Goal: Task Accomplishment & Management: Manage account settings

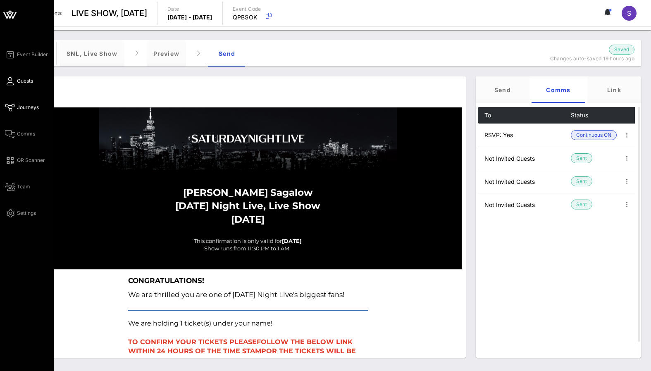
click at [24, 79] on span "Guests" at bounding box center [25, 80] width 16 height 7
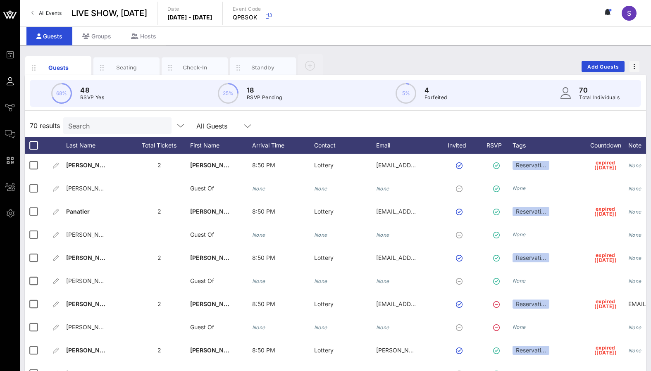
click at [437, 111] on div "68% 48 RSVP Yes 25% 18 RSVP Pending 5% 4 Forfeited 70 Total Individuals" at bounding box center [335, 93] width 631 height 37
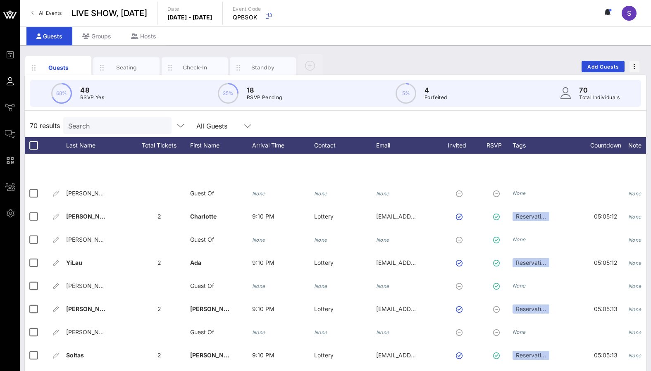
scroll to position [1377, 0]
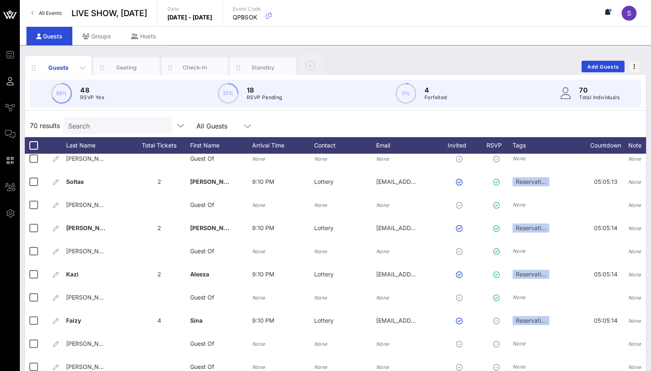
click at [52, 68] on div "Guests" at bounding box center [58, 67] width 37 height 9
click at [347, 131] on div "70 results Search All Guests" at bounding box center [335, 125] width 621 height 23
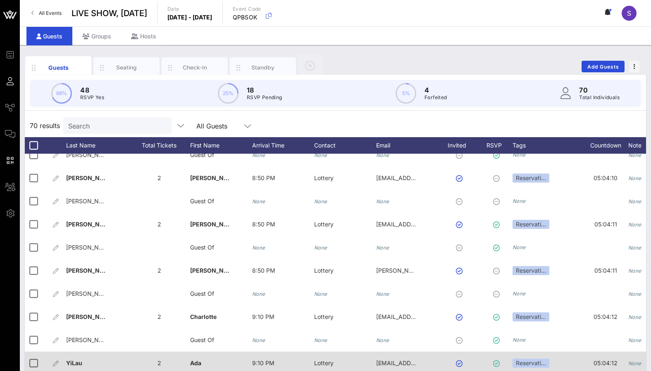
scroll to position [1088, 0]
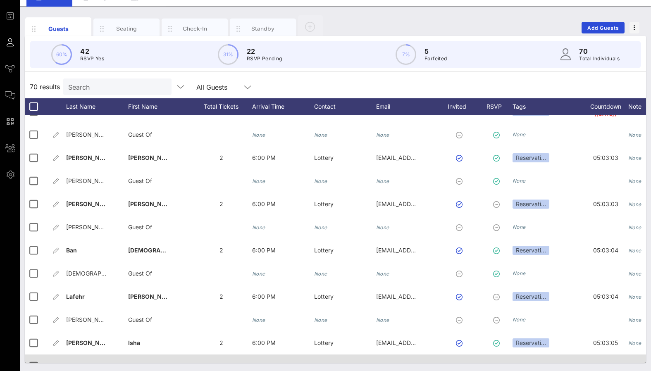
scroll to position [799, 0]
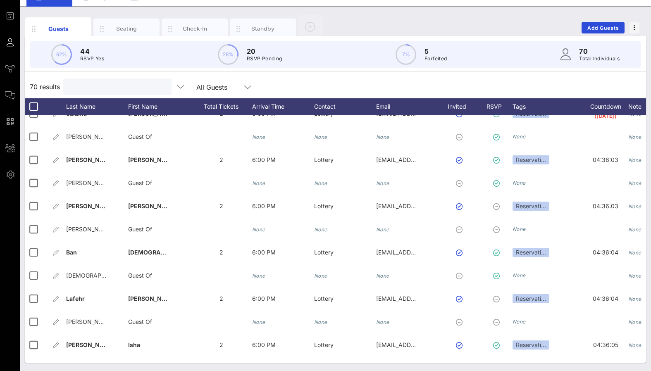
click at [100, 90] on input "text" at bounding box center [116, 86] width 97 height 11
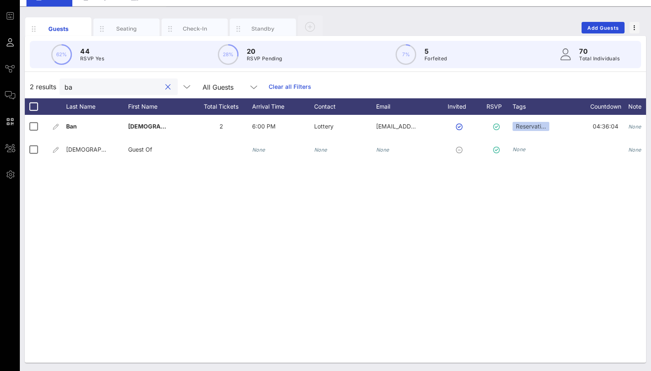
scroll to position [0, 0]
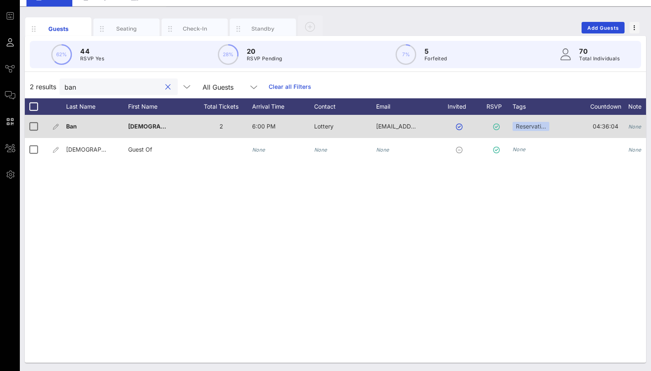
type input "ban"
click at [628, 126] on icon "None" at bounding box center [634, 126] width 13 height 6
type input "M"
type input "EMAILED NO - Will rebook"
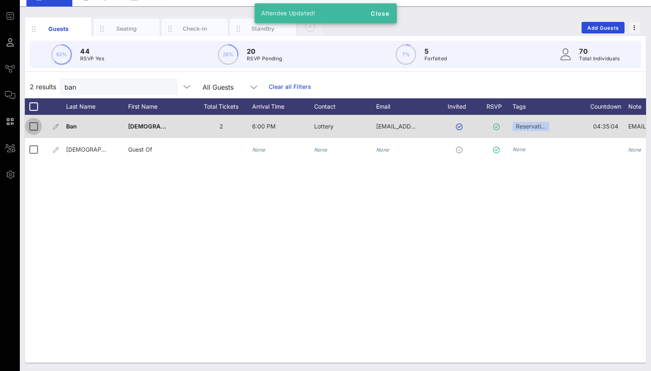
click at [31, 125] on div at bounding box center [33, 126] width 14 height 14
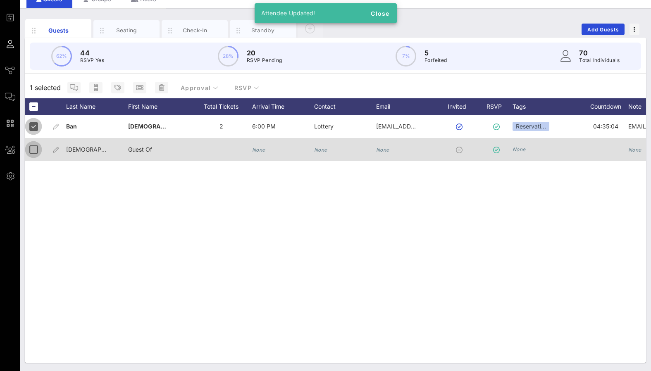
scroll to position [37, 0]
click at [29, 155] on div at bounding box center [33, 149] width 14 height 14
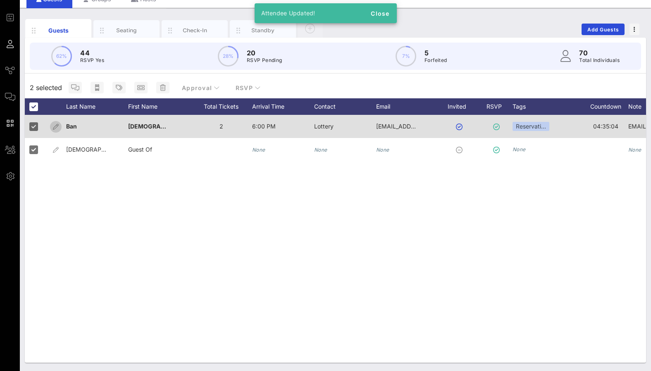
click at [54, 126] on icon "button" at bounding box center [56, 127] width 10 height 10
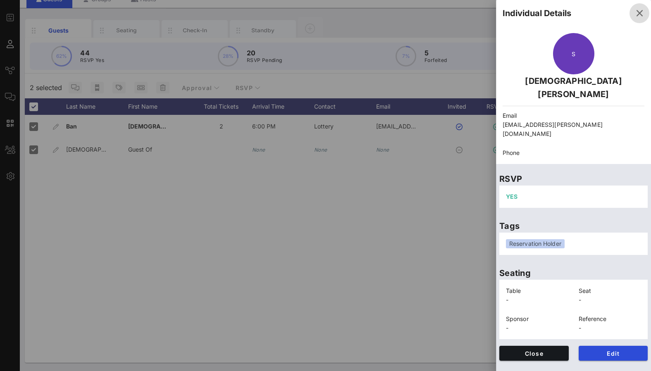
click at [637, 16] on icon "button" at bounding box center [639, 13] width 10 height 10
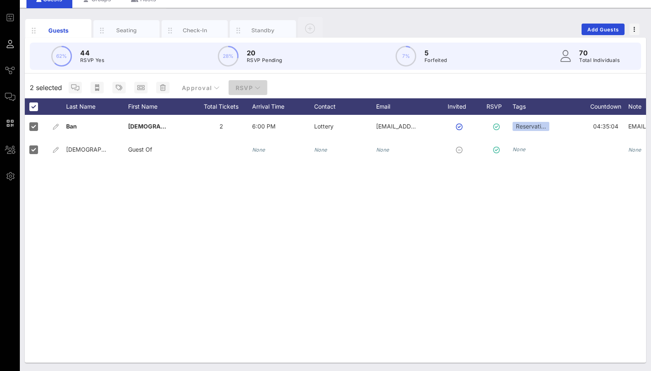
click at [241, 89] on span "RSVP" at bounding box center [248, 87] width 26 height 7
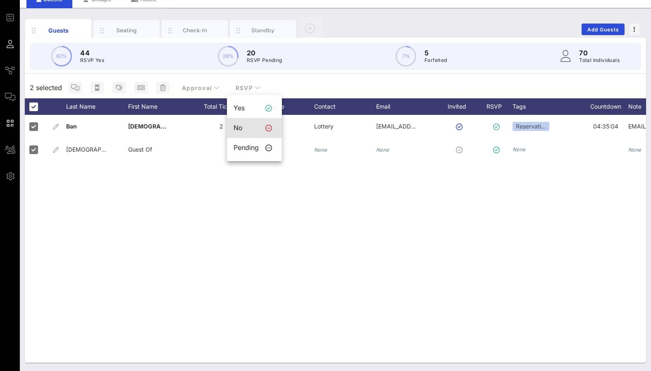
click at [239, 125] on div "No" at bounding box center [245, 128] width 25 height 8
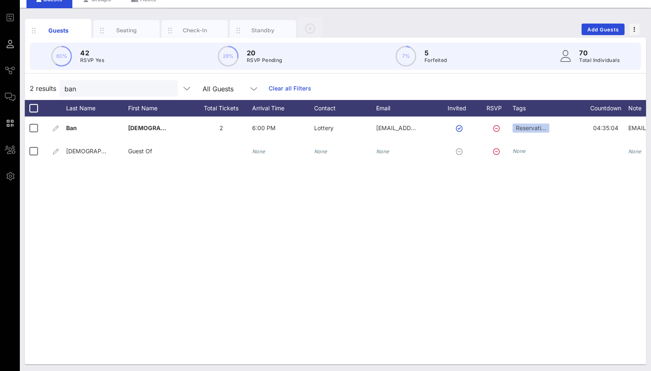
click at [294, 91] on link "Clear all Filters" at bounding box center [289, 88] width 43 height 9
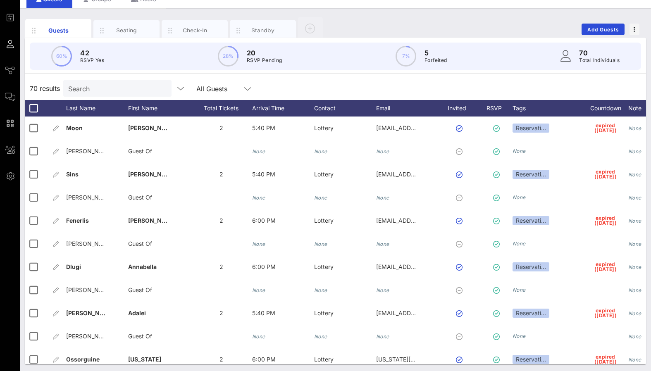
click at [155, 95] on div "Search" at bounding box center [116, 88] width 97 height 17
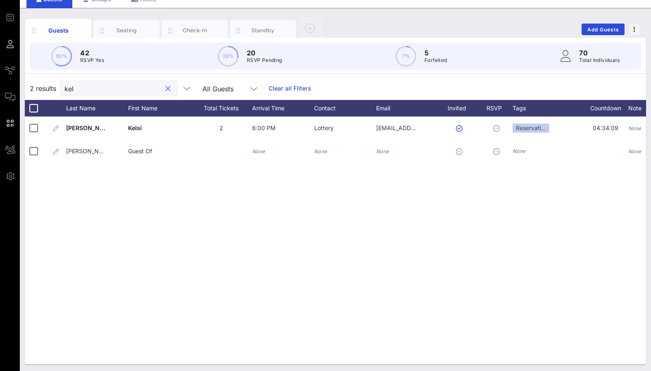
type input "kel"
click at [638, 130] on icon "None" at bounding box center [634, 128] width 13 height 6
type input "EMAILED NO"
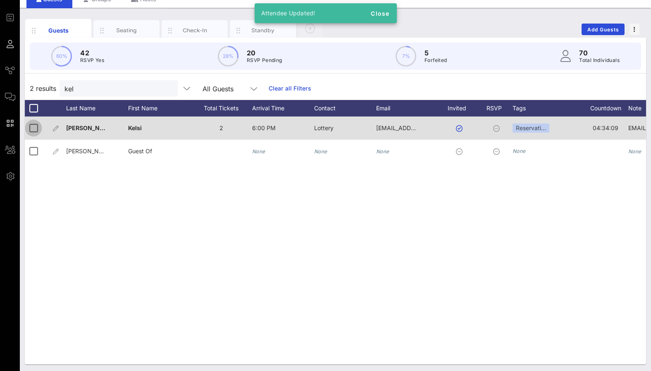
click at [32, 128] on div at bounding box center [33, 128] width 14 height 14
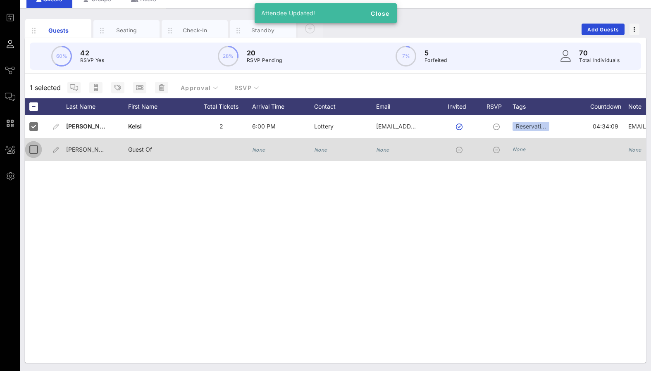
click at [33, 152] on div at bounding box center [33, 149] width 14 height 14
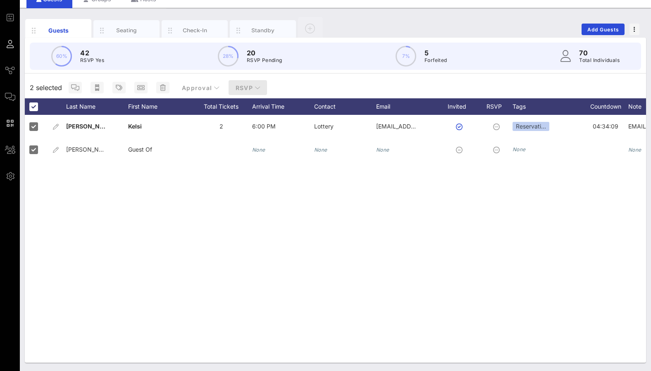
click at [242, 87] on span "RSVP" at bounding box center [248, 87] width 26 height 7
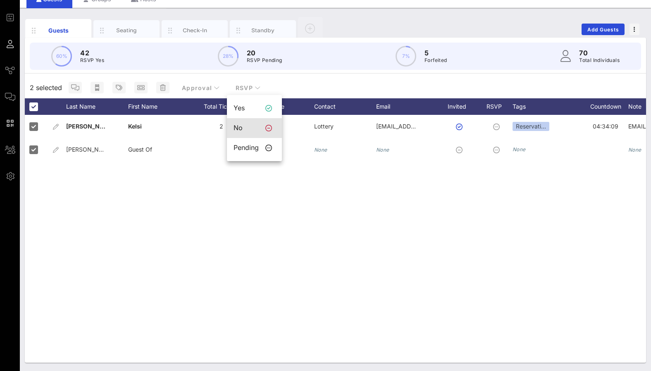
click at [244, 126] on div "No" at bounding box center [245, 128] width 25 height 8
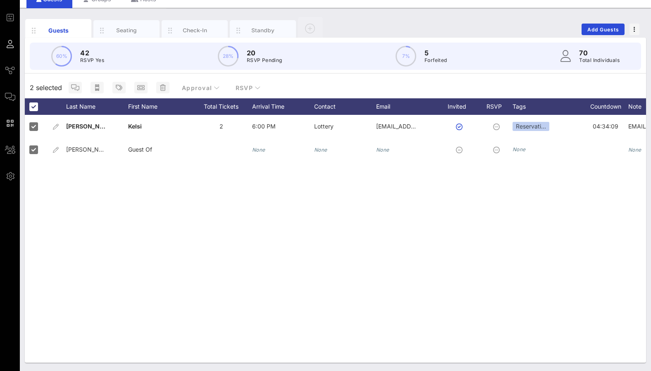
click at [472, 261] on div "Rigoli Kelsi 2 6:00 PM Lottery kelsiclement@me.com Reservati… 04:34:09 EMAILED …" at bounding box center [335, 239] width 621 height 248
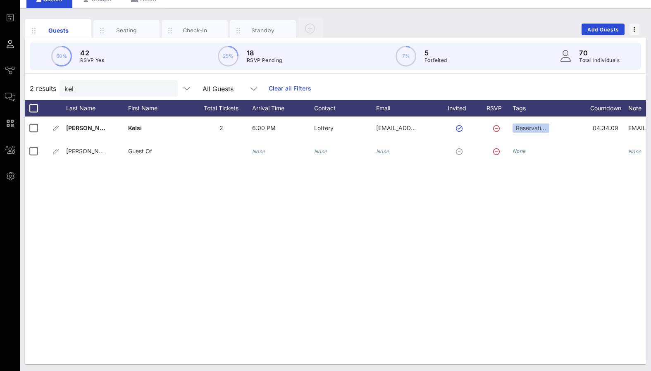
click at [280, 91] on link "Clear all Filters" at bounding box center [289, 88] width 43 height 9
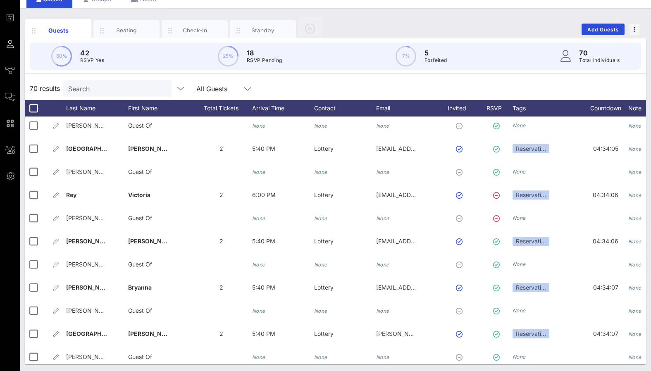
scroll to position [1088, 0]
drag, startPoint x: 454, startPoint y: 83, endPoint x: 465, endPoint y: 104, distance: 24.6
click at [454, 83] on div "70 results Search All Guests" at bounding box center [335, 88] width 621 height 23
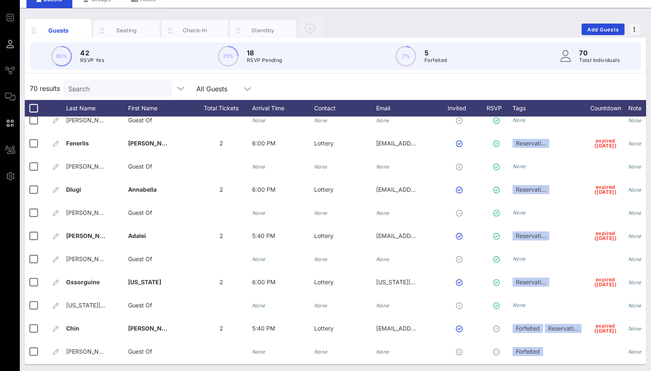
scroll to position [0, 0]
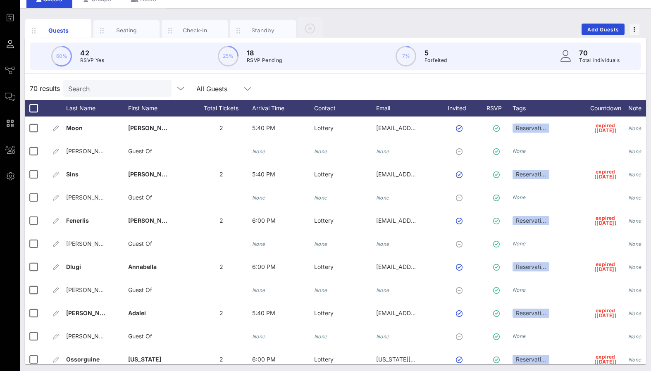
click at [153, 83] on div "Search" at bounding box center [116, 88] width 97 height 17
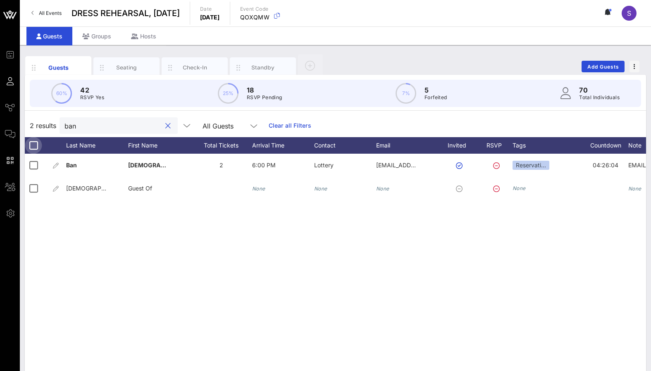
type input "ban"
click at [36, 146] on div at bounding box center [33, 145] width 14 height 14
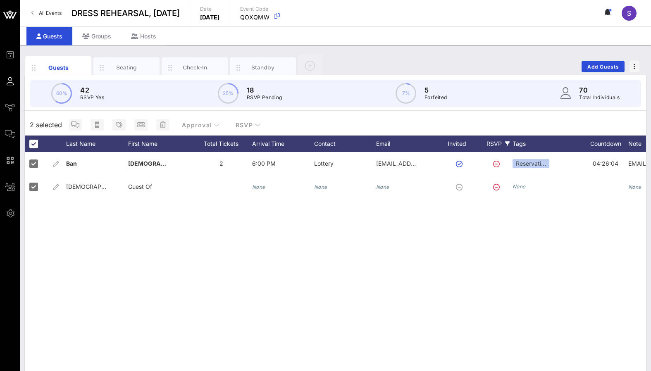
click at [503, 141] on div "RSVP" at bounding box center [497, 143] width 29 height 17
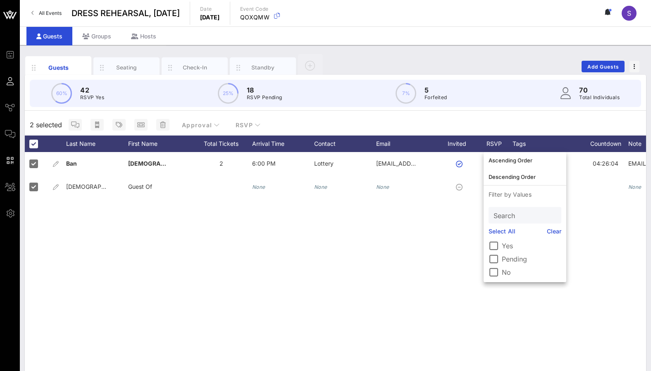
click at [506, 246] on label "Yes" at bounding box center [530, 246] width 59 height 8
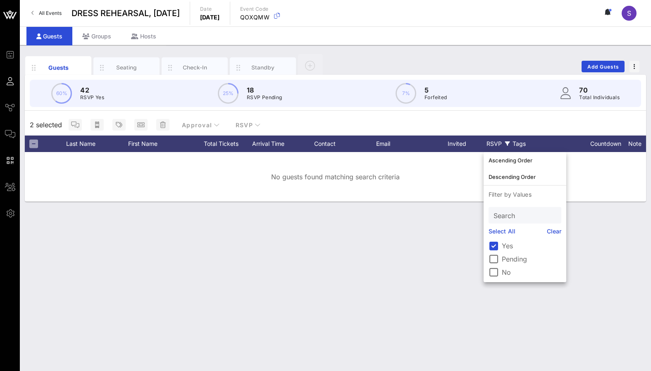
click at [556, 233] on link "Clear" at bounding box center [553, 231] width 15 height 9
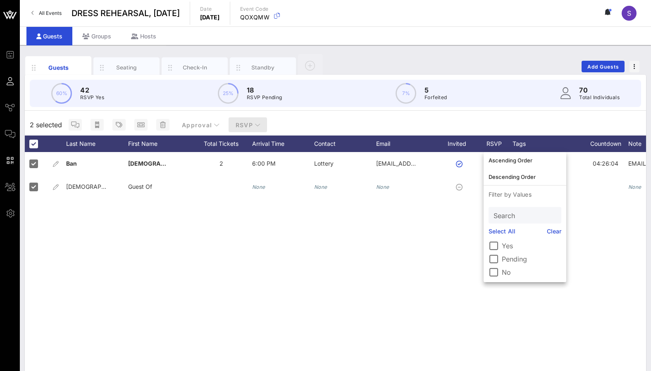
click at [240, 125] on span "RSVP" at bounding box center [248, 124] width 26 height 7
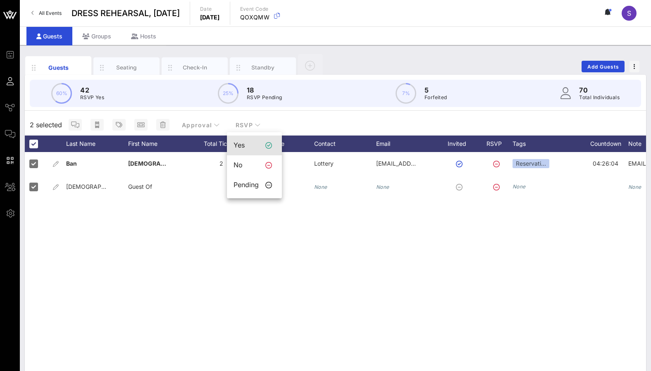
click at [254, 142] on div "Yes" at bounding box center [245, 145] width 25 height 8
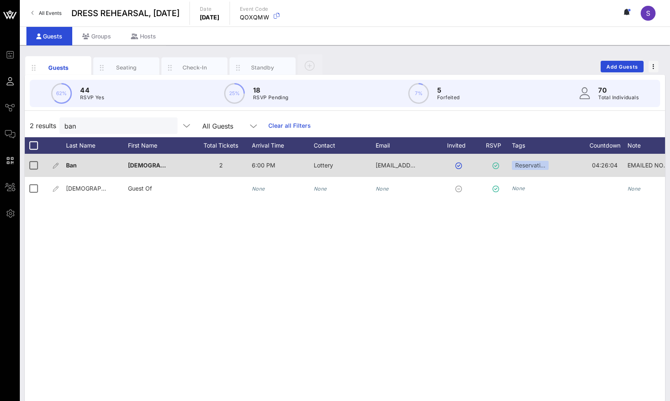
click at [641, 170] on div "EMAILED NO - Will rebook" at bounding box center [648, 165] width 41 height 23
type input "E"
type input "Rebooked - 10/11/25"
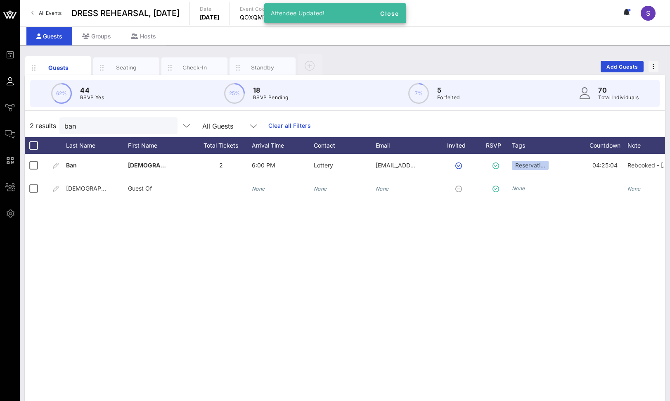
click at [329, 314] on div "Ban Shikun 2 6:00 PM Lottery sban@andrew.cmu.edu Reservati… 04:25:04 Rebooked -…" at bounding box center [345, 278] width 641 height 248
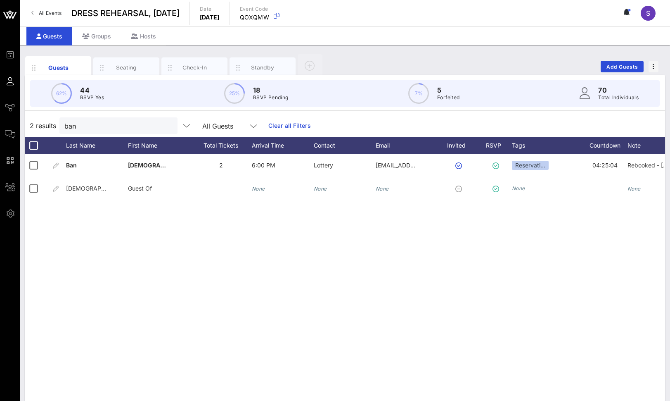
click at [284, 122] on link "Clear all Filters" at bounding box center [289, 125] width 43 height 9
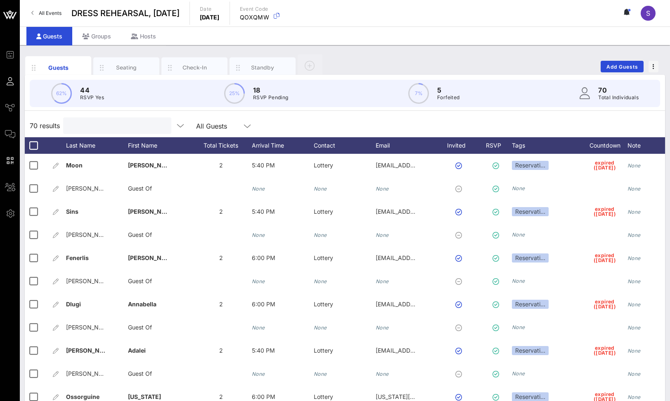
click at [102, 124] on input "text" at bounding box center [116, 125] width 97 height 11
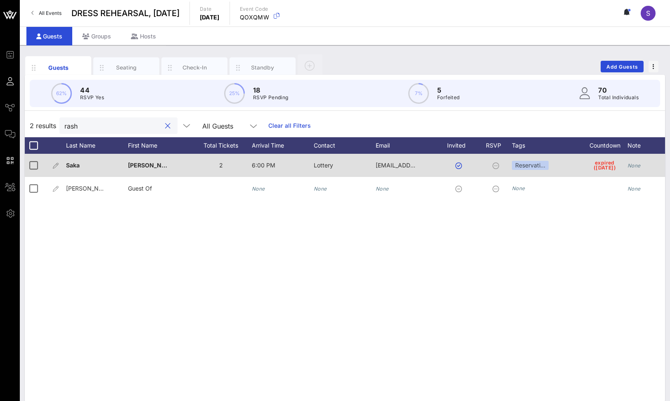
type input "rash"
click at [639, 158] on div "None" at bounding box center [634, 165] width 13 height 23
type input "EMAILED NO - will rebook"
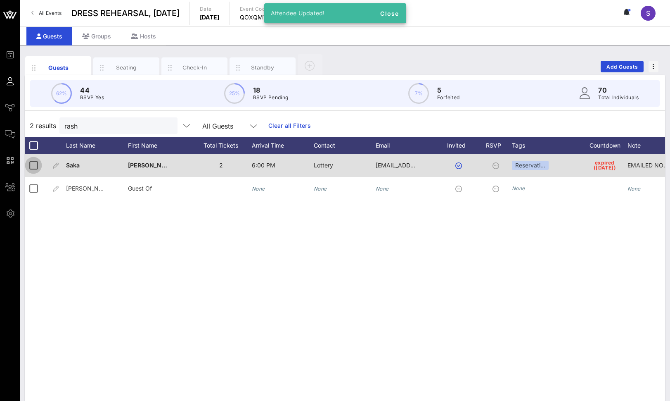
click at [33, 166] on div at bounding box center [33, 165] width 14 height 14
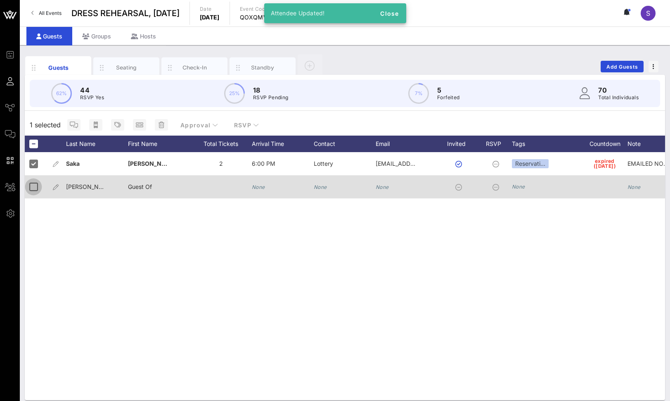
click at [32, 193] on div at bounding box center [33, 187] width 14 height 14
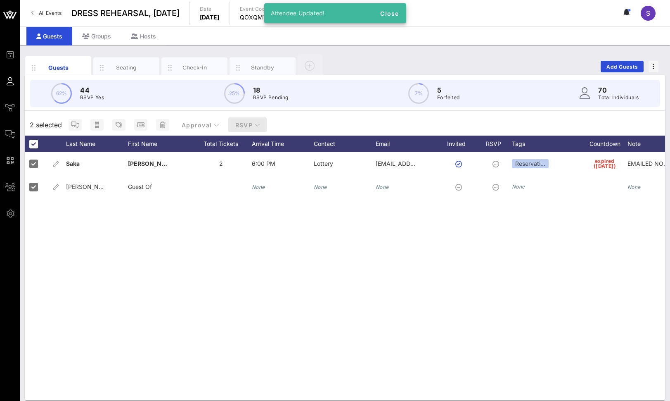
click at [233, 125] on button "RSVP" at bounding box center [247, 124] width 39 height 15
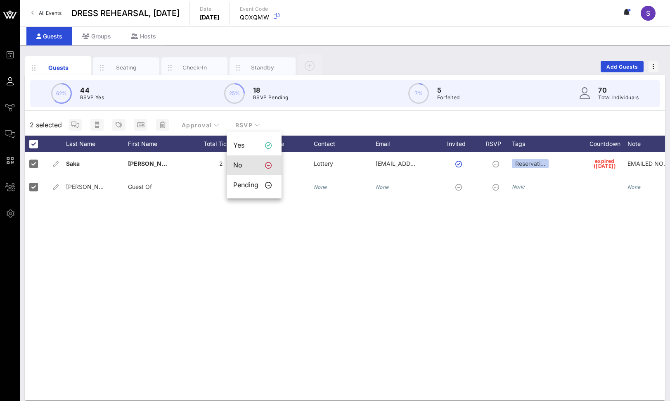
click at [249, 169] on div "No" at bounding box center [245, 165] width 25 height 8
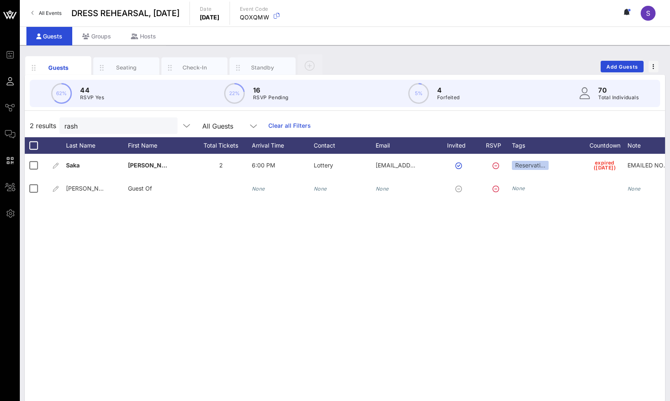
click at [287, 126] on link "Clear all Filters" at bounding box center [289, 125] width 43 height 9
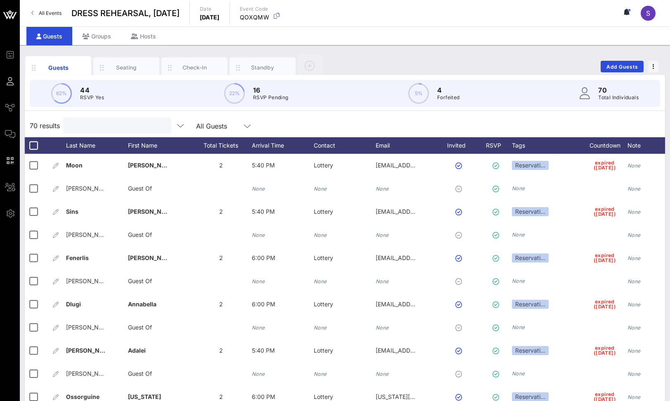
click at [138, 130] on input "text" at bounding box center [116, 125] width 97 height 11
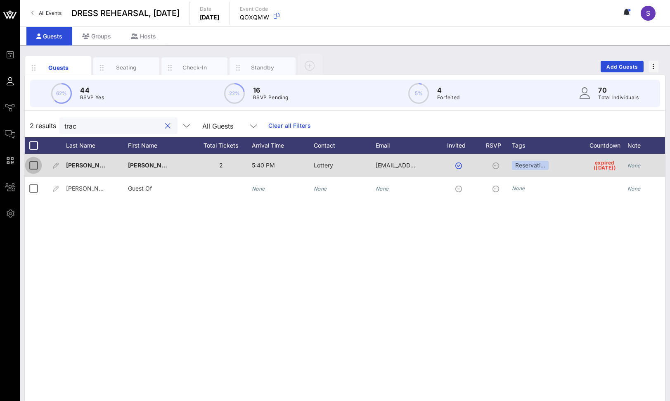
type input "trac"
click at [31, 169] on div at bounding box center [33, 165] width 14 height 14
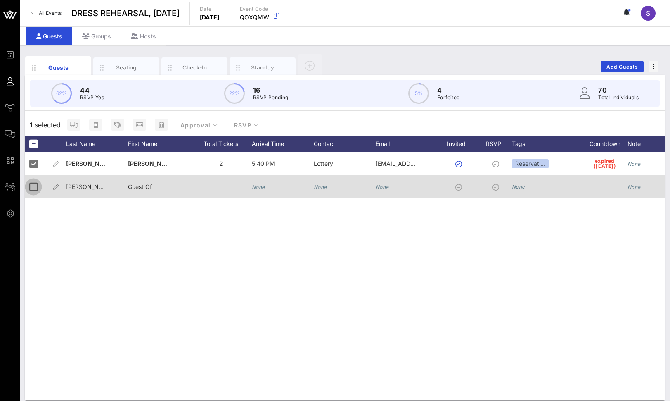
click at [37, 188] on div at bounding box center [33, 187] width 14 height 14
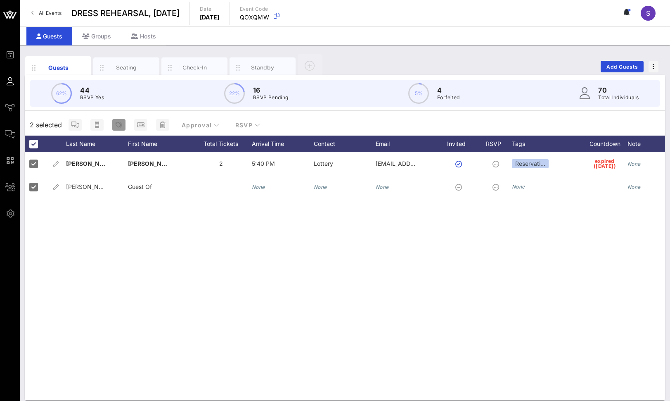
click at [117, 128] on icon "button" at bounding box center [119, 124] width 7 height 7
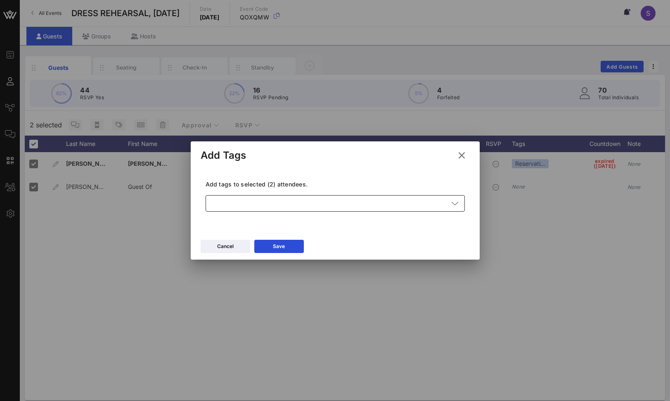
click at [285, 204] on div at bounding box center [330, 203] width 238 height 17
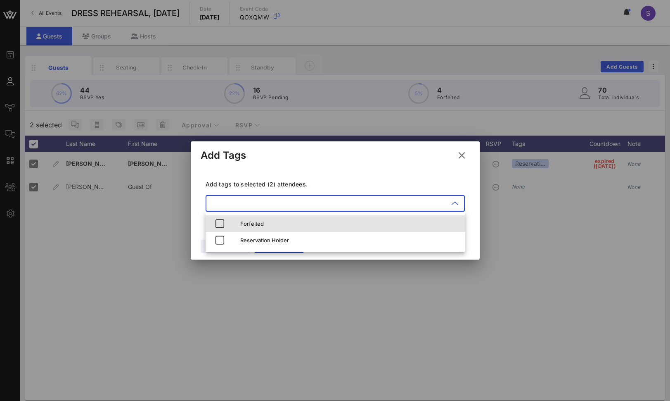
click at [245, 228] on div "Forfeited" at bounding box center [349, 223] width 218 height 13
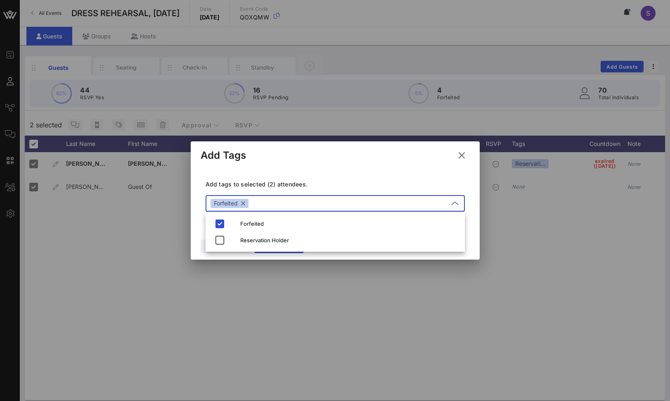
click at [302, 175] on div "Add tags to selected (2) attendees. ​ Forfeited" at bounding box center [335, 197] width 269 height 60
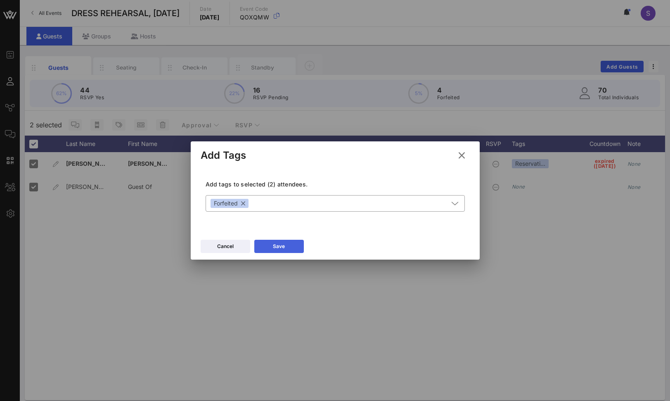
click at [295, 241] on button "Save" at bounding box center [279, 246] width 50 height 13
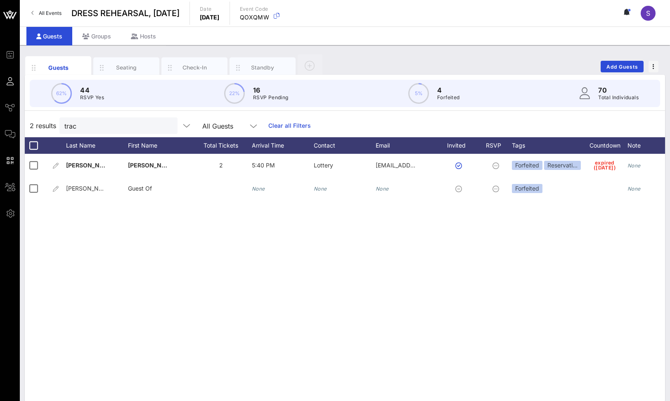
click at [283, 128] on link "Clear all Filters" at bounding box center [289, 125] width 43 height 9
